Goal: Task Accomplishment & Management: Use online tool/utility

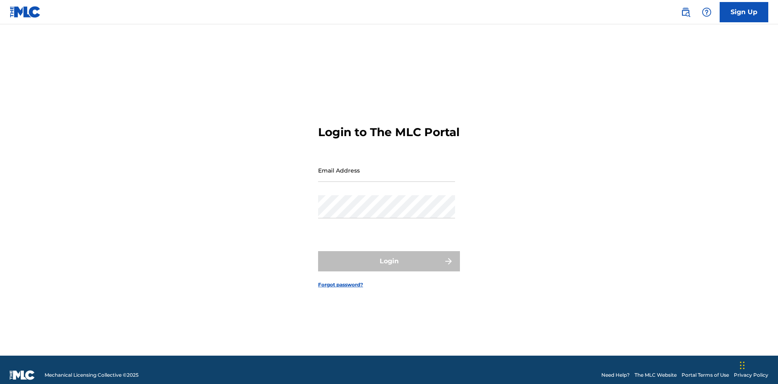
scroll to position [11, 0]
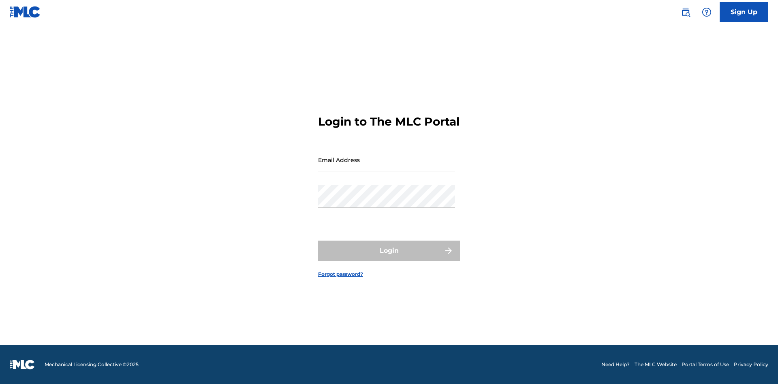
click at [387, 167] on input "Email Address" at bounding box center [386, 159] width 137 height 23
type input "[PERSON_NAME][EMAIL_ADDRESS][PERSON_NAME][DOMAIN_NAME]"
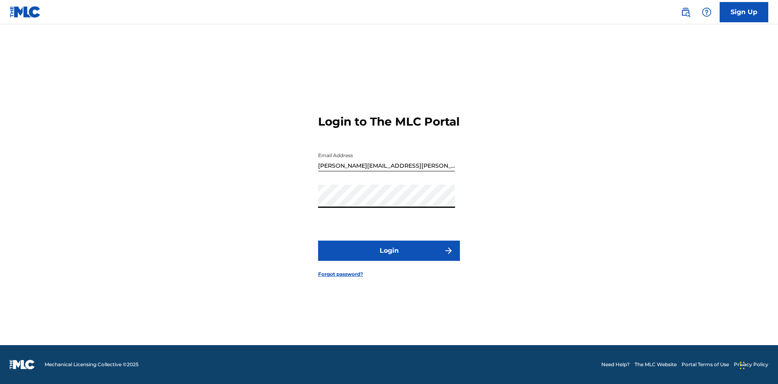
click at [389, 258] on button "Login" at bounding box center [389, 251] width 142 height 20
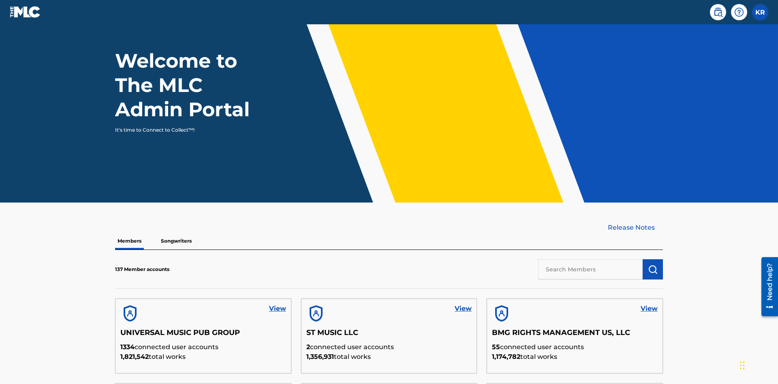
click at [590, 259] on input "text" at bounding box center [590, 269] width 105 height 20
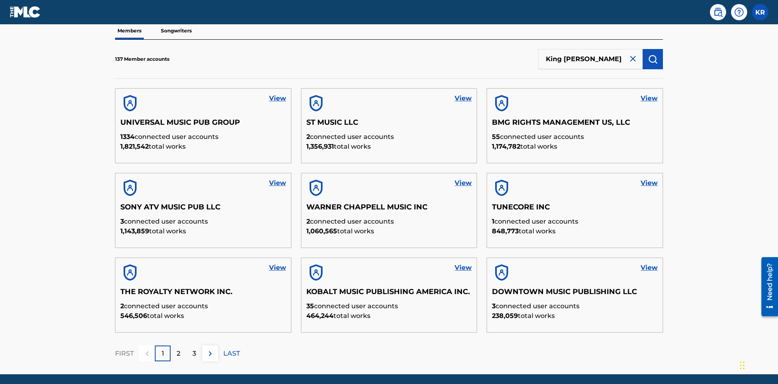
scroll to position [82, 0]
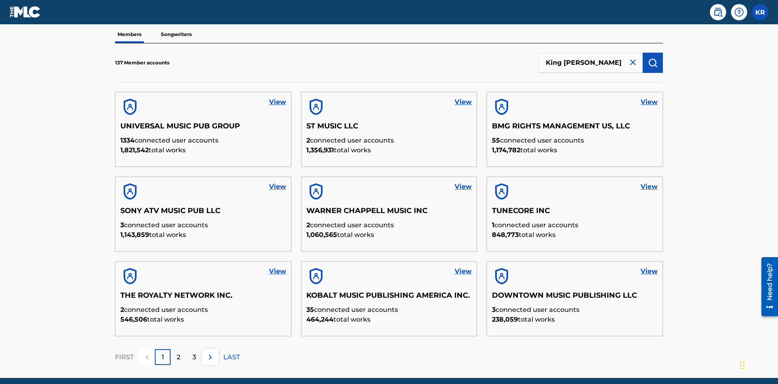
type input "King [PERSON_NAME]"
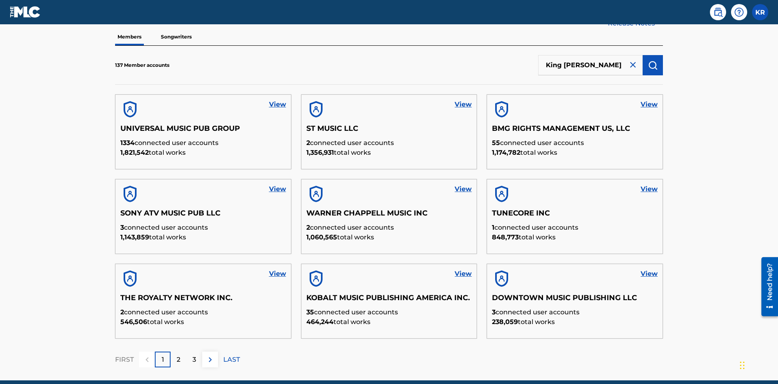
click at [653, 60] on img "submit" at bounding box center [653, 65] width 10 height 10
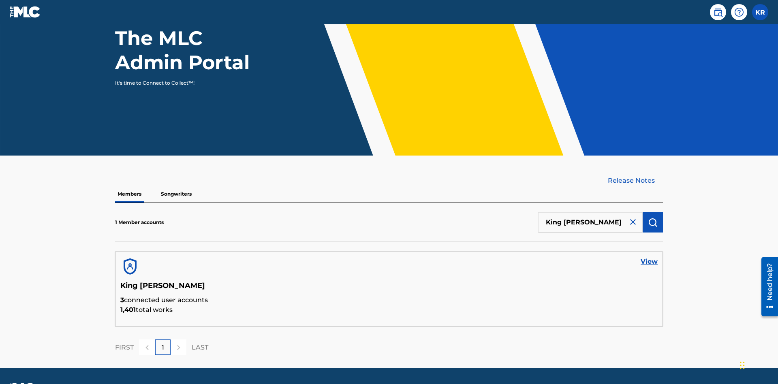
click at [649, 257] on link "View" at bounding box center [649, 262] width 17 height 10
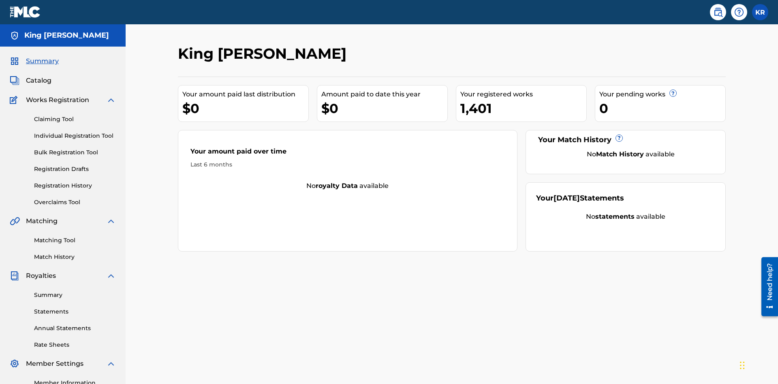
scroll to position [66, 0]
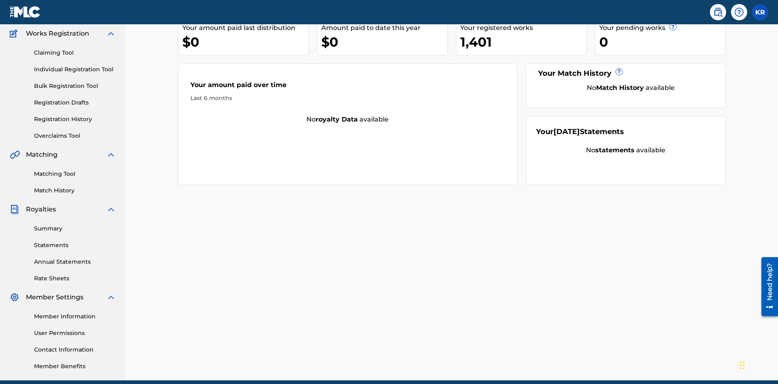
click at [75, 53] on link "Claiming Tool" at bounding box center [75, 53] width 82 height 9
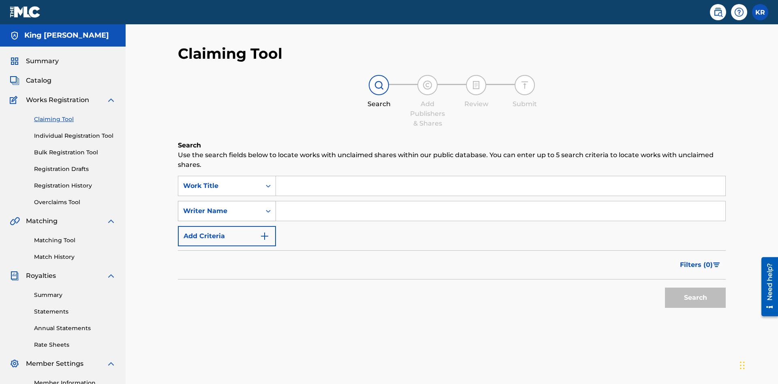
click at [220, 206] on div "Writer Name" at bounding box center [219, 211] width 73 height 10
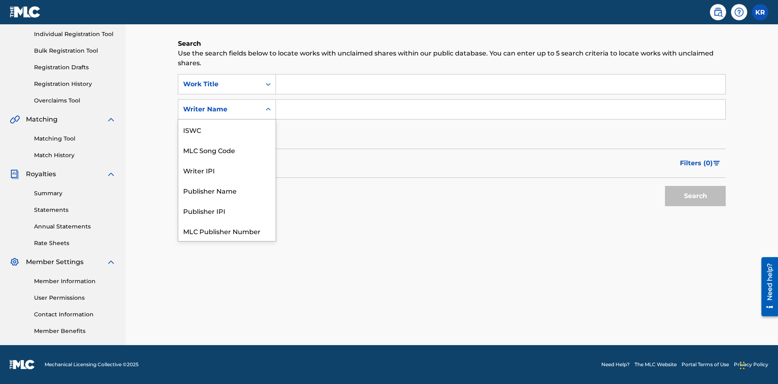
scroll to position [20, 0]
click at [227, 130] on div "MLC Song Code" at bounding box center [226, 130] width 97 height 20
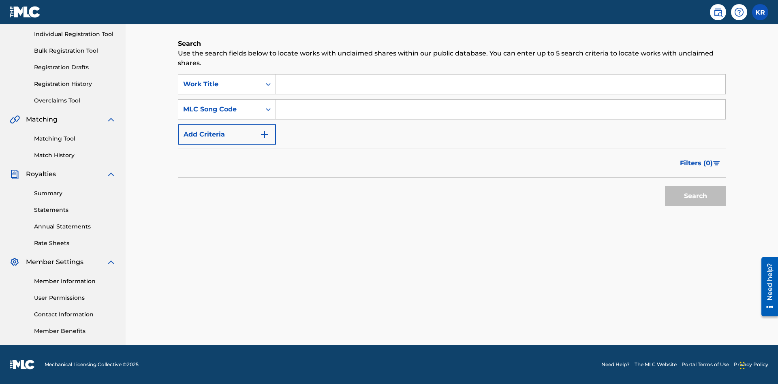
click at [500, 84] on input "Search Form" at bounding box center [500, 84] width 449 height 19
type input "NON-OWNED WORK TO CLAIM"
click at [500, 109] on input "Search Form" at bounding box center [500, 109] width 449 height 19
type input "RB0ZQR"
click at [695, 196] on button "Search" at bounding box center [695, 196] width 61 height 20
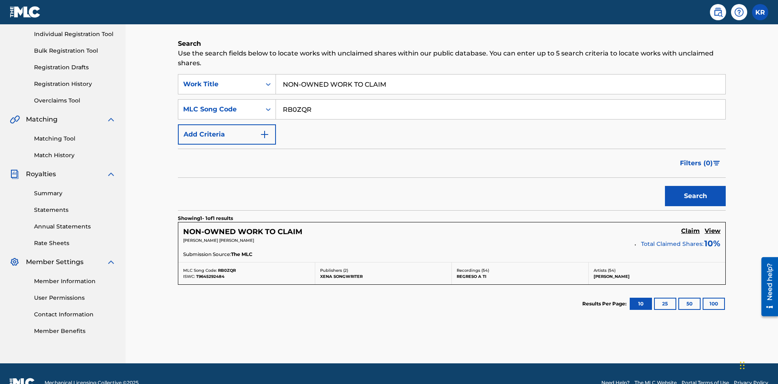
click at [690, 227] on h5 "Claim" at bounding box center [690, 231] width 19 height 8
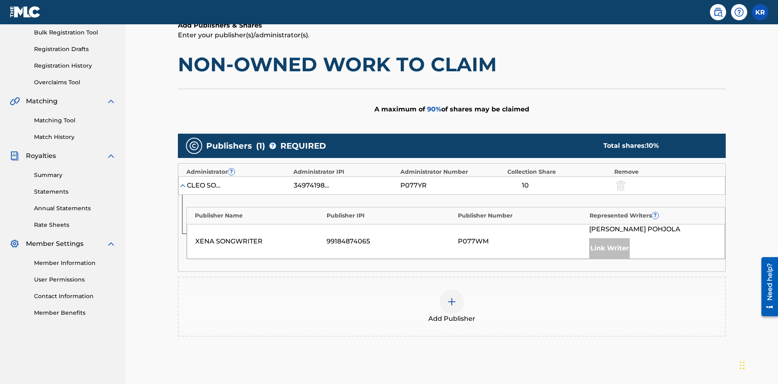
scroll to position [203, 0]
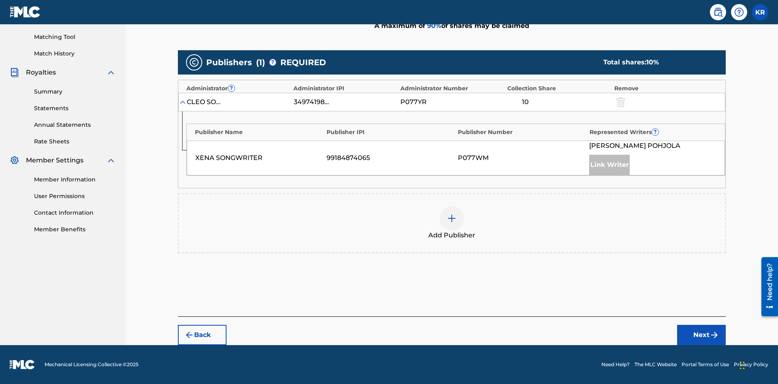
click at [701, 335] on button "Next" at bounding box center [701, 335] width 49 height 20
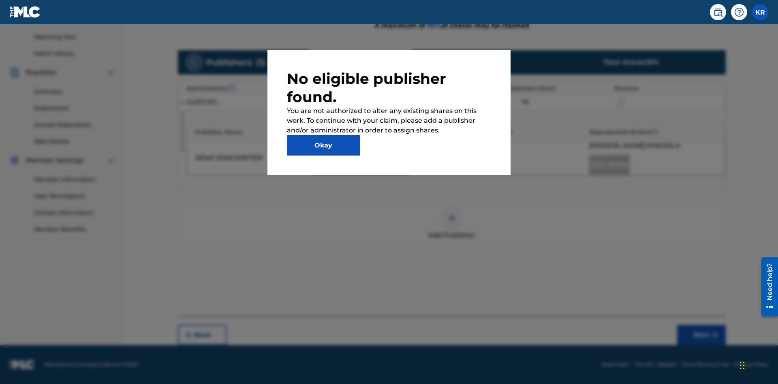
click at [323, 145] on button "Okay" at bounding box center [323, 145] width 73 height 20
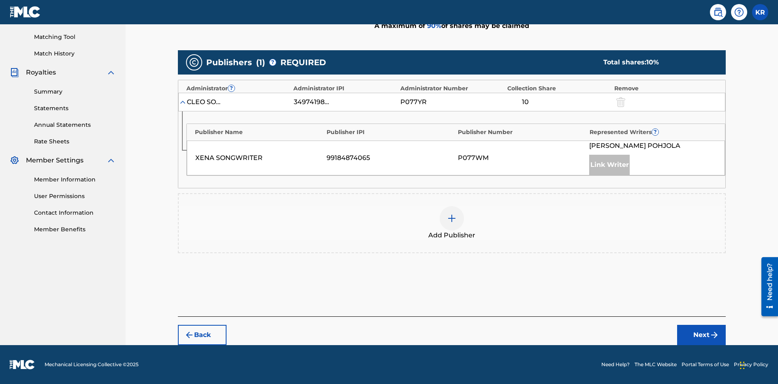
click at [452, 218] on img at bounding box center [452, 219] width 10 height 10
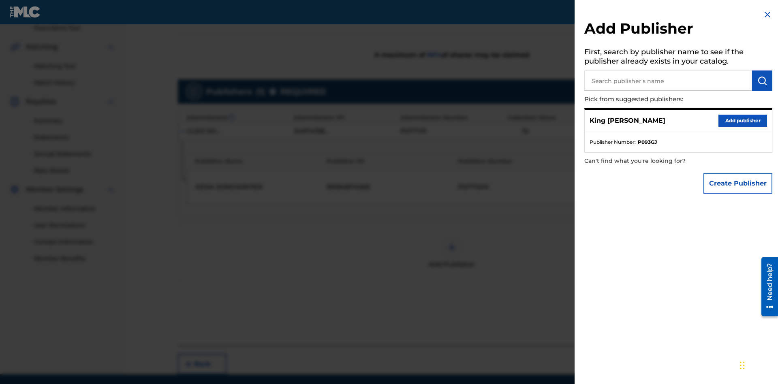
click at [668, 81] on input "text" at bounding box center [668, 81] width 168 height 20
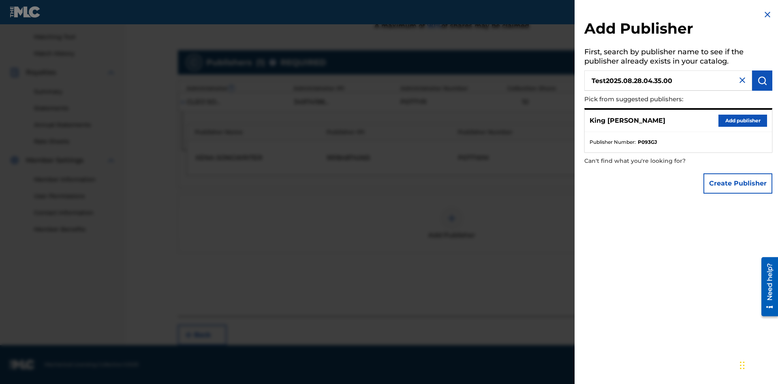
type input "Test2025.08.28.04.35.00"
click at [762, 81] on img "submit" at bounding box center [762, 81] width 10 height 10
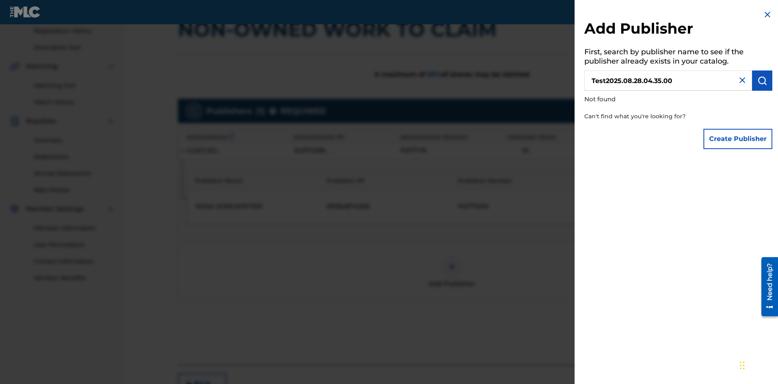
click at [738, 139] on button "Create Publisher" at bounding box center [737, 139] width 69 height 20
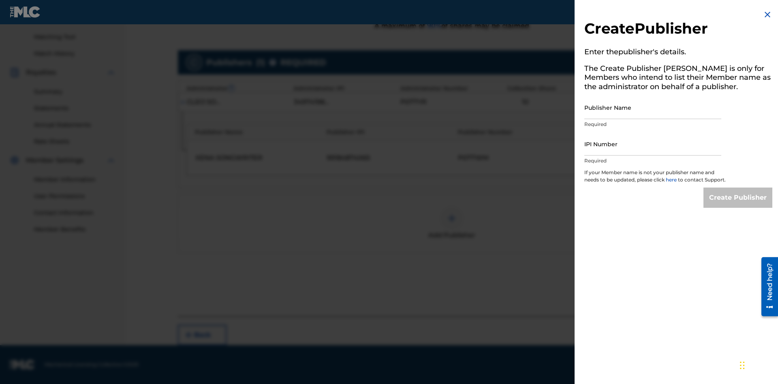
click at [653, 107] on input "Publisher Name" at bounding box center [652, 107] width 137 height 23
type input "Test2025.08.28.04.35.04"
click at [653, 144] on input "IPI Number" at bounding box center [652, 143] width 137 height 23
type input "00595839777"
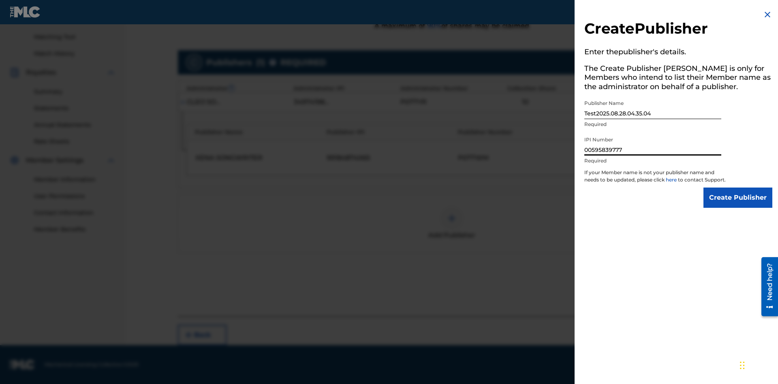
click at [738, 205] on input "Create Publisher" at bounding box center [737, 198] width 69 height 20
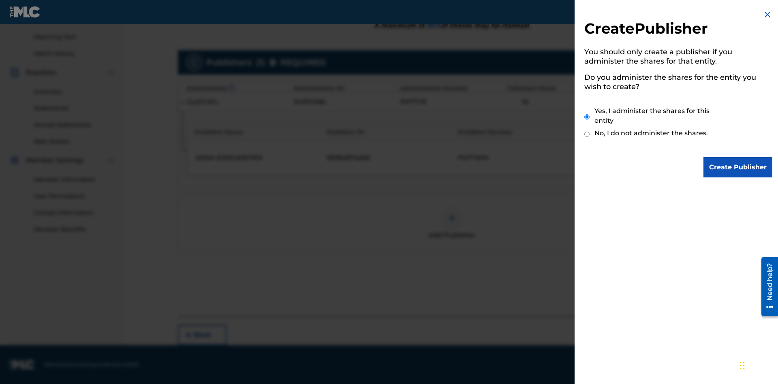
click at [587, 117] on input "Yes, I administer the shares for this entity" at bounding box center [586, 116] width 5 height 17
click at [738, 167] on input "Create Publisher" at bounding box center [737, 167] width 69 height 20
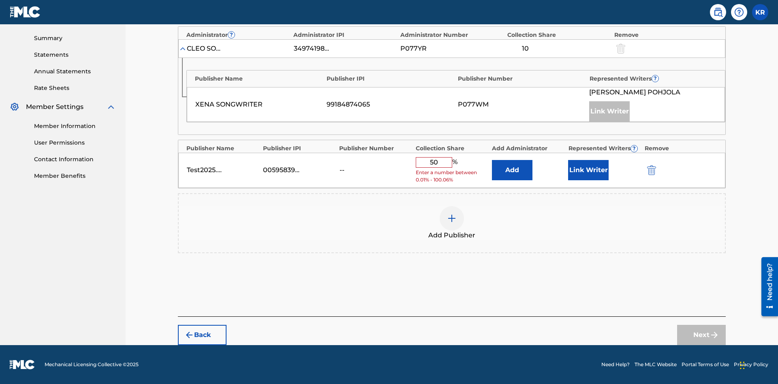
scroll to position [251, 0]
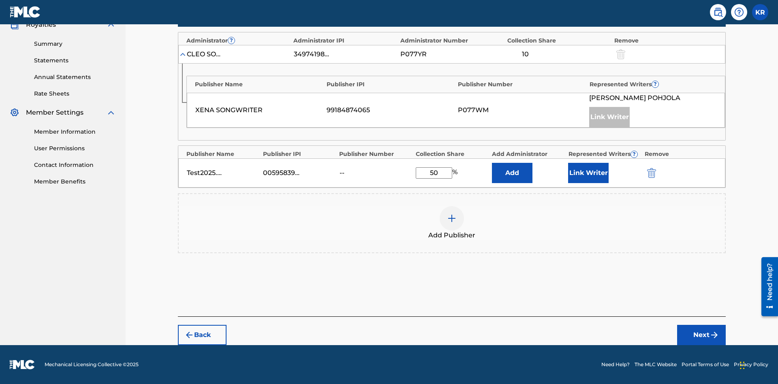
type input "50"
click at [588, 173] on button "Link Writer" at bounding box center [588, 173] width 41 height 20
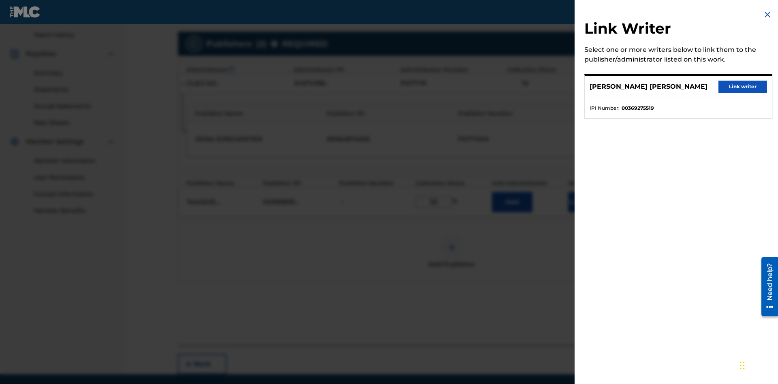
click at [743, 87] on button "Link writer" at bounding box center [742, 87] width 49 height 12
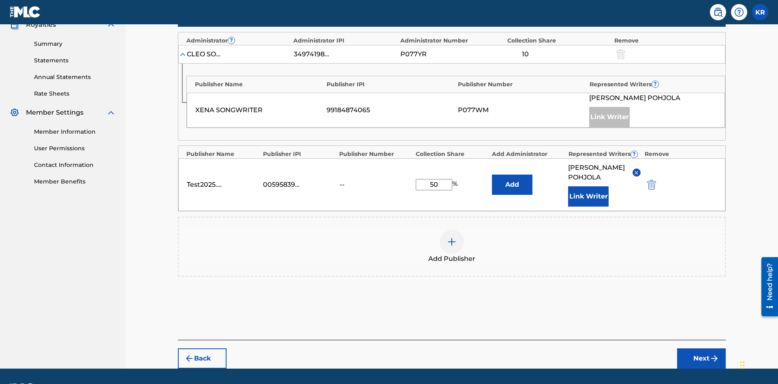
click at [588, 186] on button "Link Writer" at bounding box center [588, 196] width 41 height 20
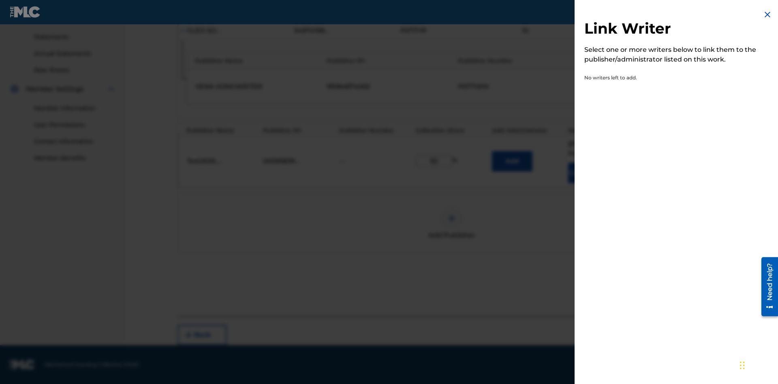
click at [767, 15] on img at bounding box center [768, 15] width 10 height 10
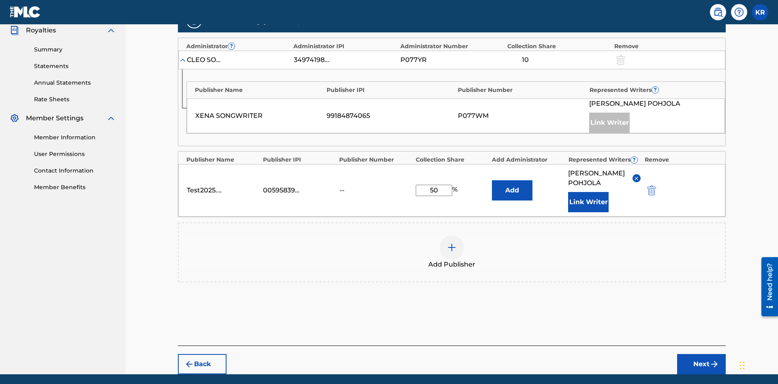
scroll to position [284, 0]
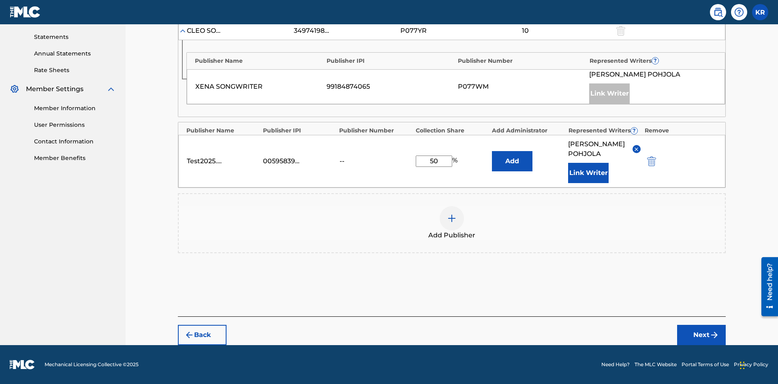
click at [512, 156] on button "Add" at bounding box center [512, 161] width 41 height 20
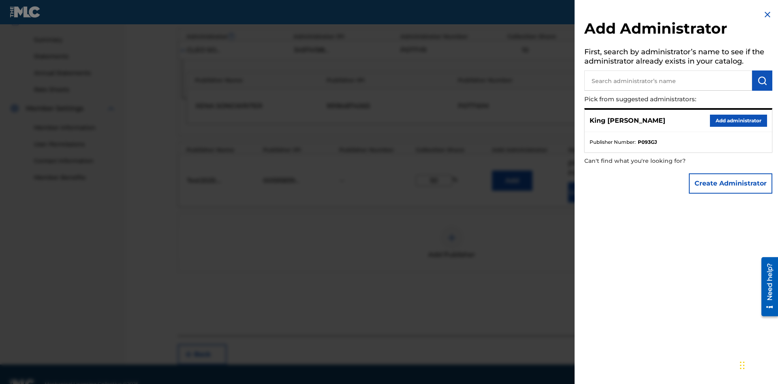
click at [668, 81] on input "text" at bounding box center [668, 81] width 168 height 20
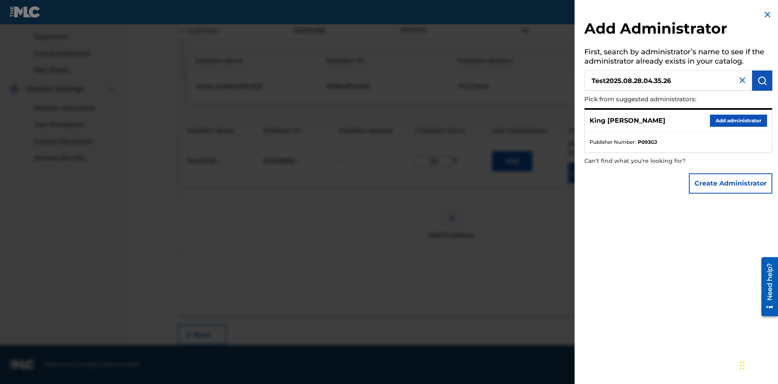
type input "Test2025.08.28.04.35.26"
click at [762, 81] on img "submit" at bounding box center [762, 81] width 10 height 10
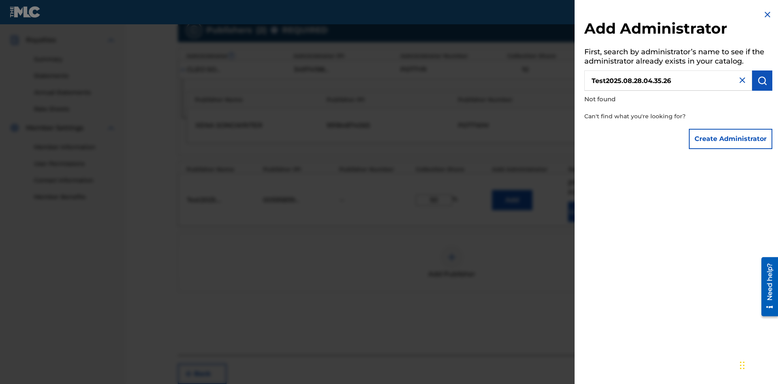
click at [731, 139] on button "Create Administrator" at bounding box center [730, 139] width 83 height 20
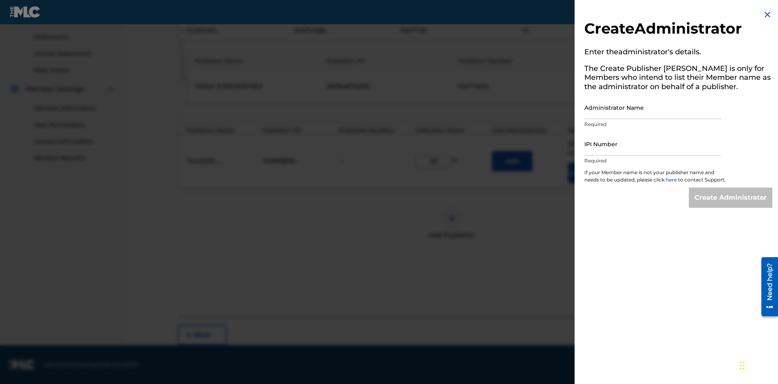
click at [653, 107] on input "Administrator Name" at bounding box center [652, 107] width 137 height 23
type input "Test2025.08.28.04.35.31"
click at [653, 144] on input "IPI Number" at bounding box center [652, 143] width 137 height 23
type input "00595839777"
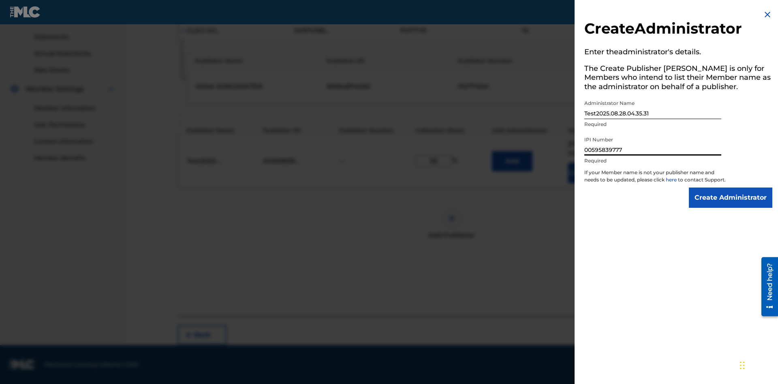
click at [731, 205] on input "Create Administrator" at bounding box center [730, 198] width 83 height 20
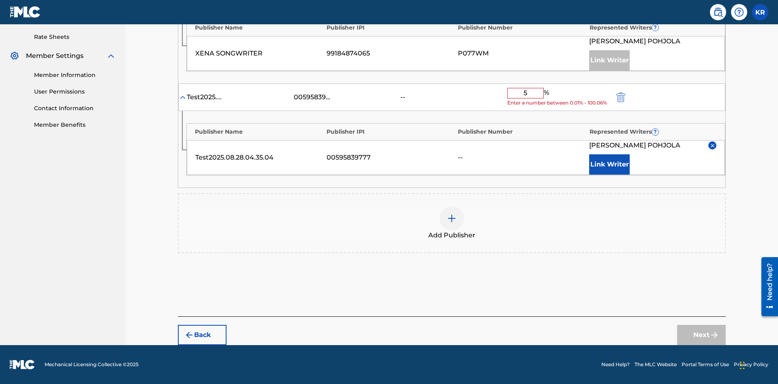
type input "50"
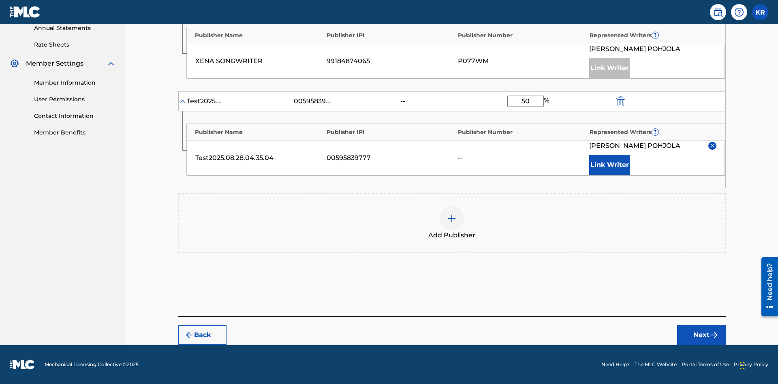
scroll to position [310, 0]
